Goal: Manage account settings

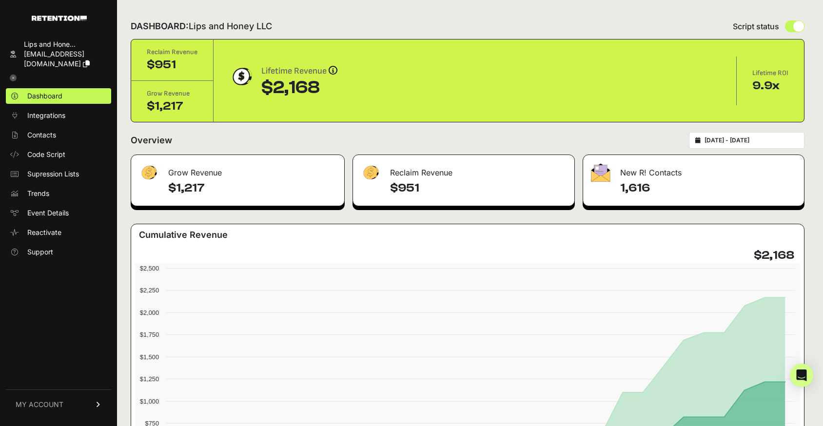
click at [64, 19] on img at bounding box center [59, 18] width 55 height 5
click at [36, 407] on span "MY ACCOUNT" at bounding box center [40, 405] width 48 height 10
click at [15, 53] on icon at bounding box center [13, 54] width 6 height 7
click at [12, 78] on icon at bounding box center [13, 78] width 7 height 7
